Goal: Information Seeking & Learning: Learn about a topic

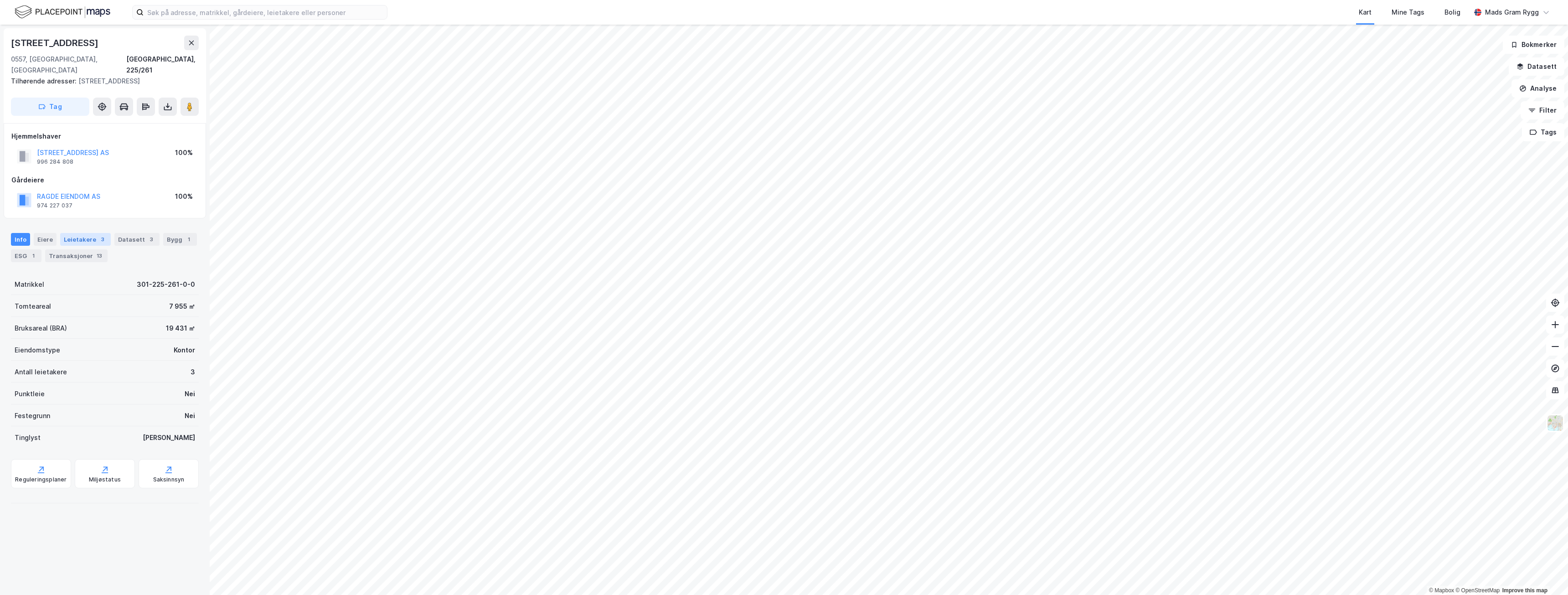
click at [82, 233] on div "Leietakere 3" at bounding box center [85, 239] width 51 height 13
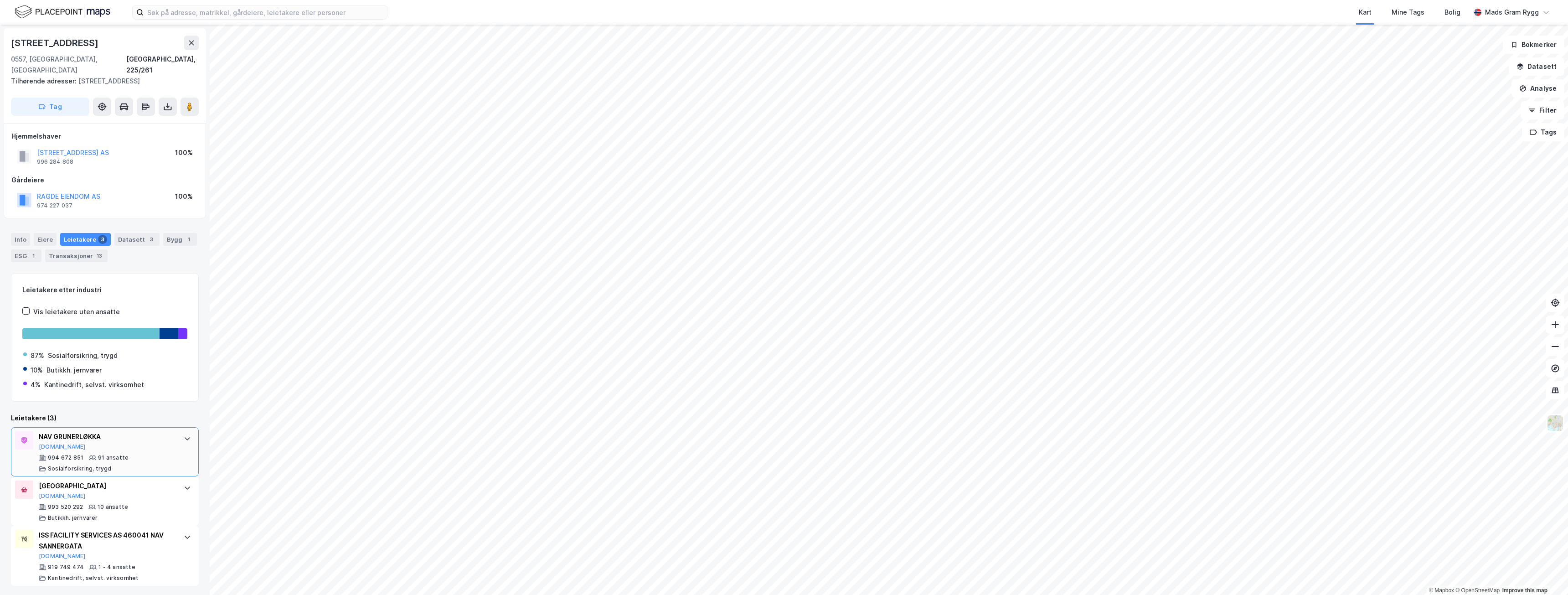
click at [184, 435] on icon at bounding box center [187, 438] width 7 height 7
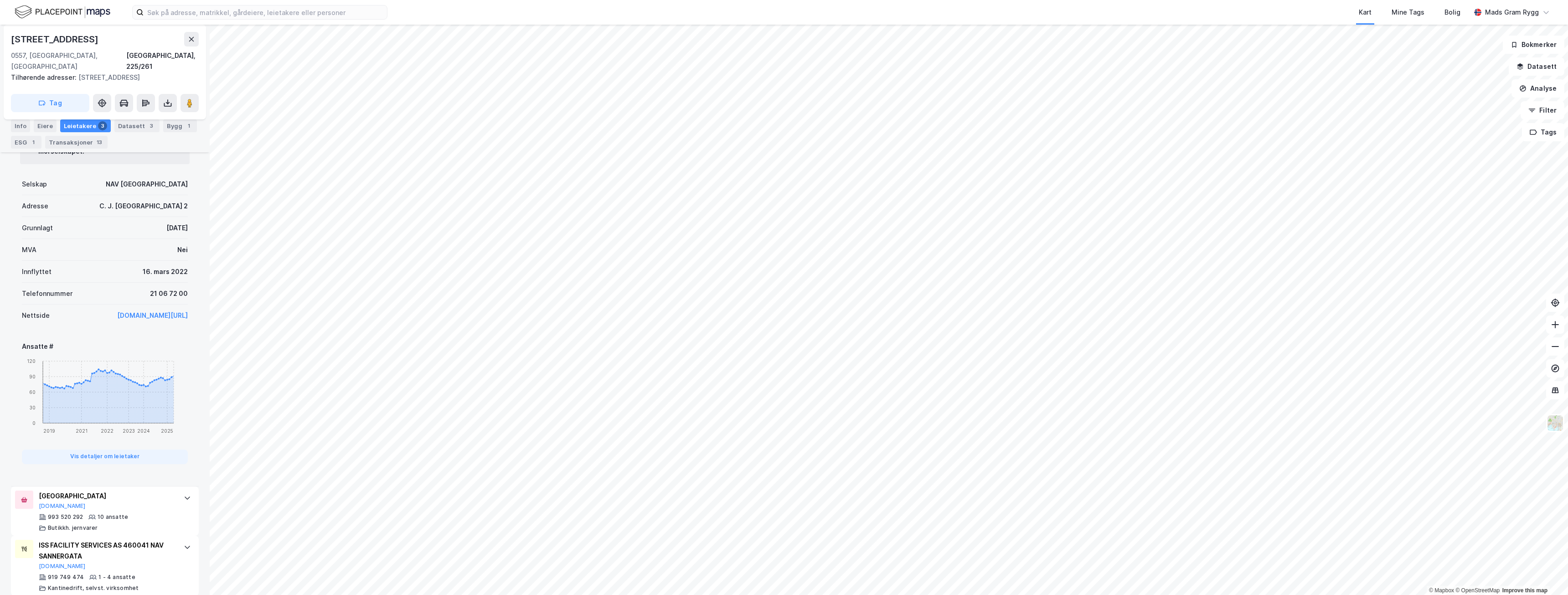
scroll to position [373, 0]
click at [184, 493] on icon at bounding box center [187, 497] width 7 height 7
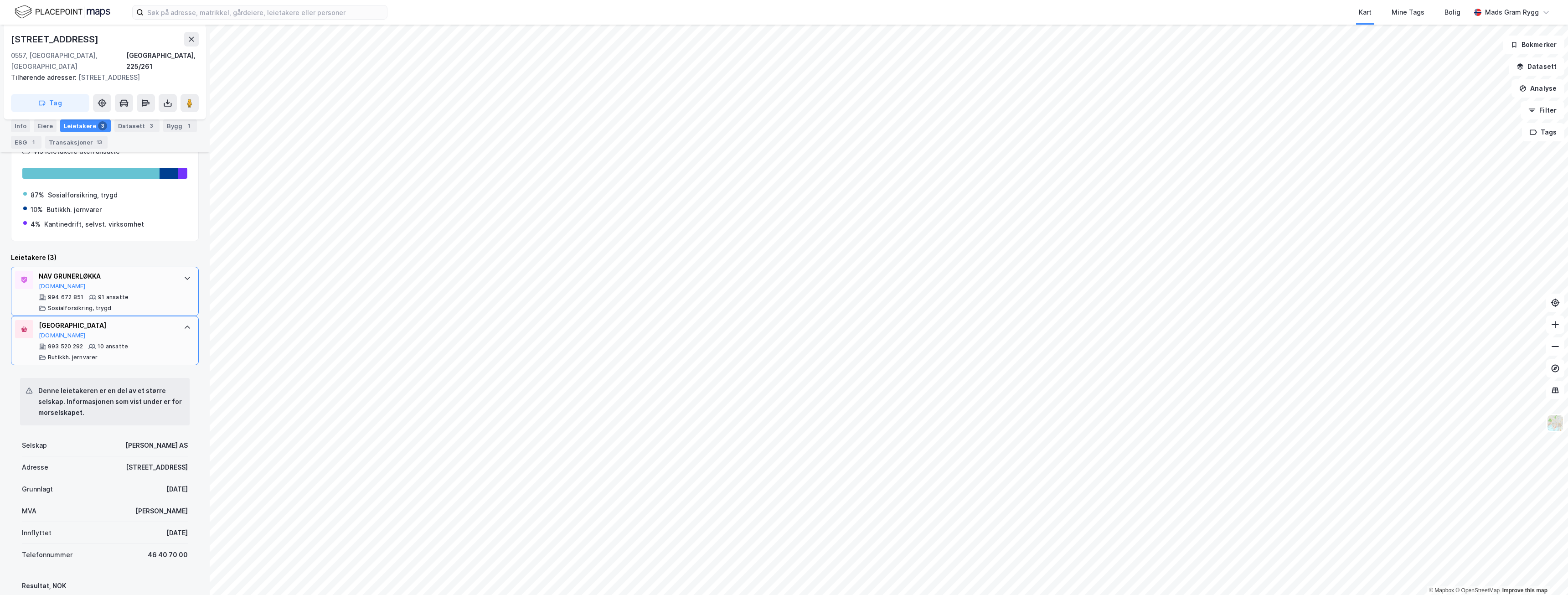
scroll to position [146, 0]
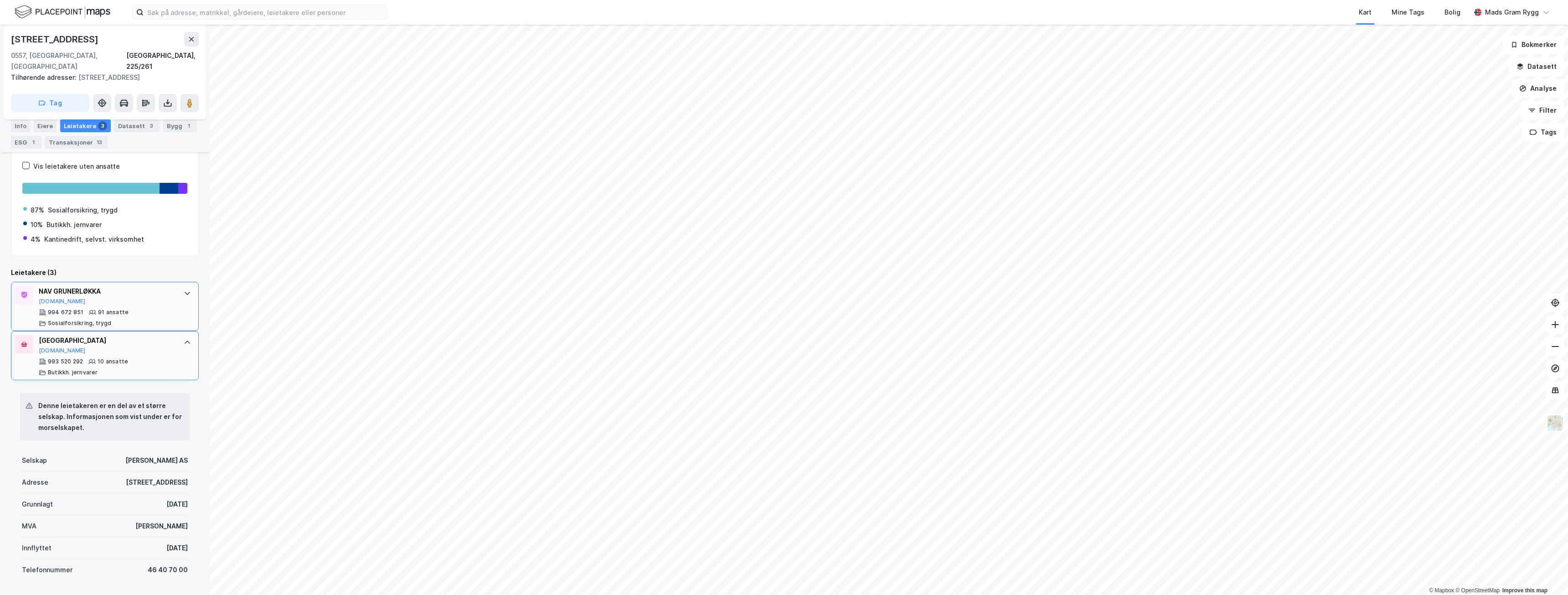
click at [184, 339] on icon at bounding box center [187, 342] width 7 height 7
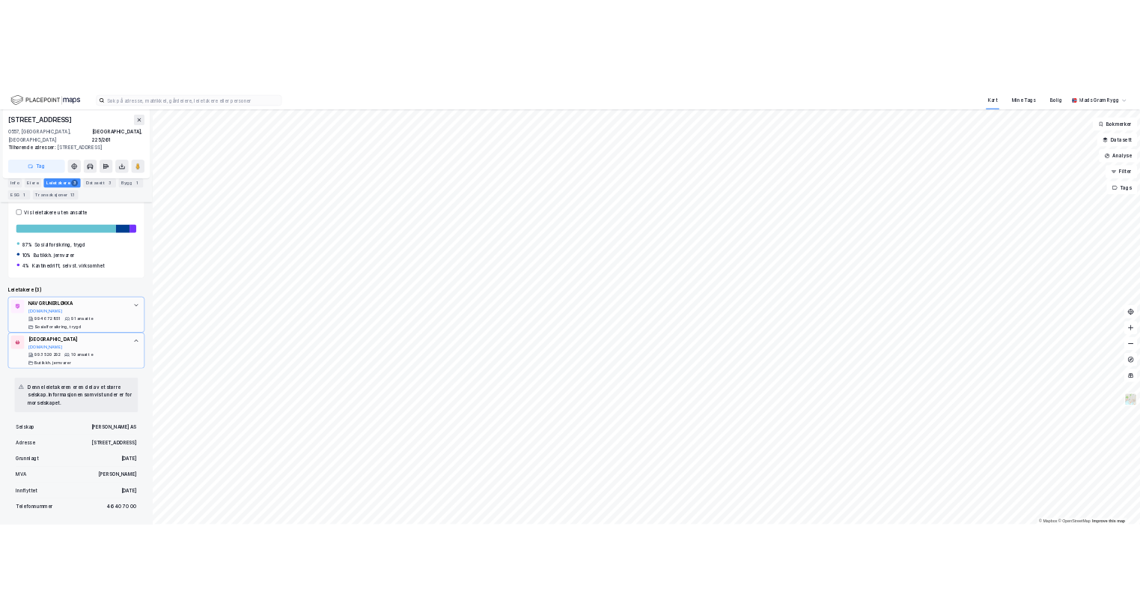
scroll to position [0, 0]
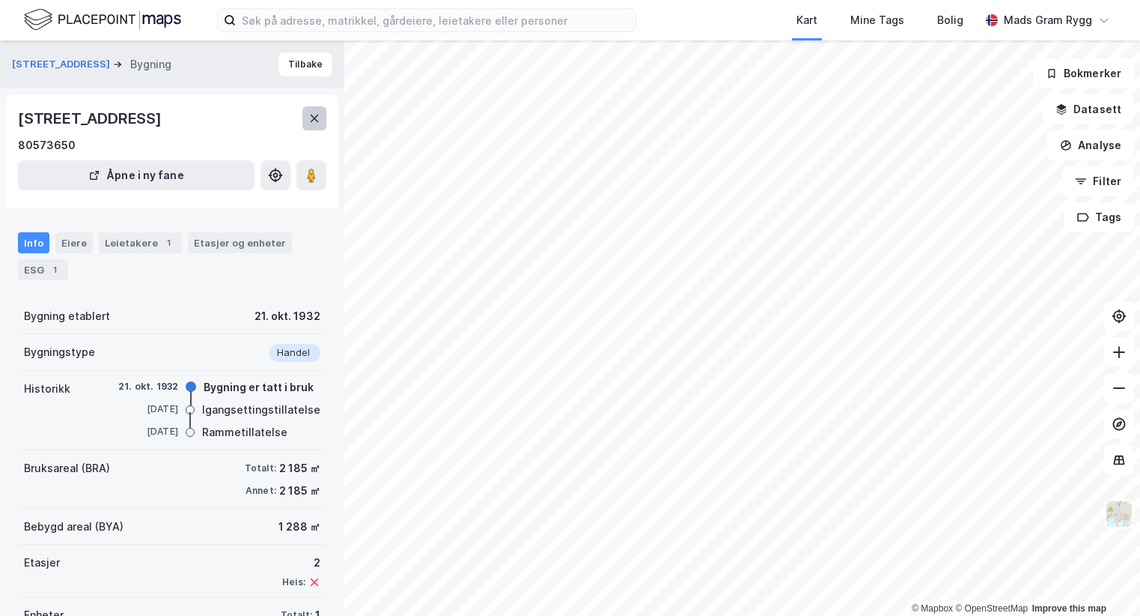
click at [312, 118] on icon at bounding box center [315, 118] width 12 height 12
